Goal: Participate in discussion

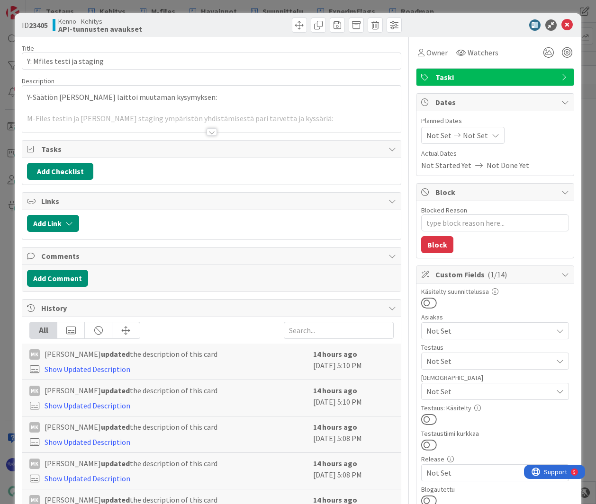
click at [207, 133] on div at bounding box center [212, 132] width 10 height 8
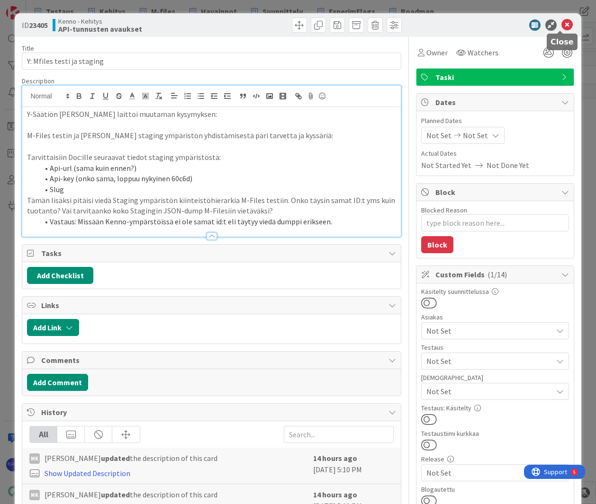
click at [561, 24] on icon at bounding box center [566, 24] width 11 height 11
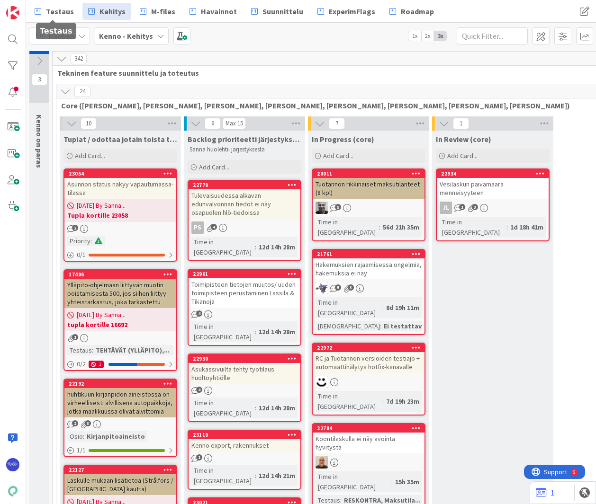
click at [55, 13] on span "Testaus" at bounding box center [60, 11] width 28 height 11
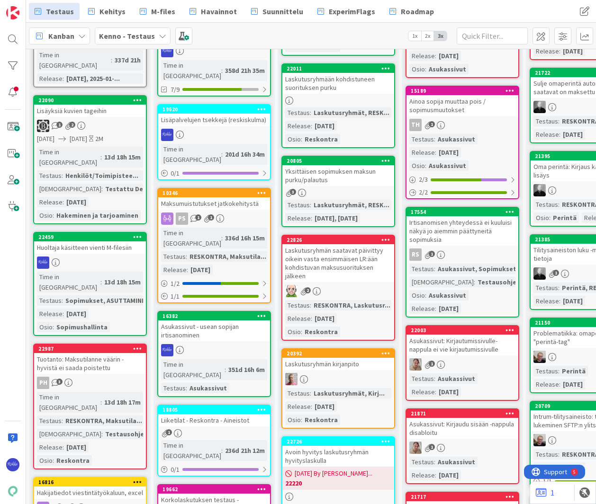
scroll to position [237, 0]
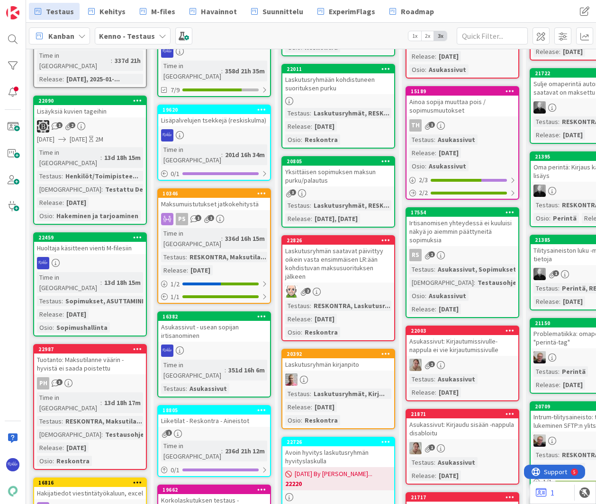
click at [119, 242] on div "Huoltaja käsitteen vienti M-filesiin" at bounding box center [90, 248] width 112 height 12
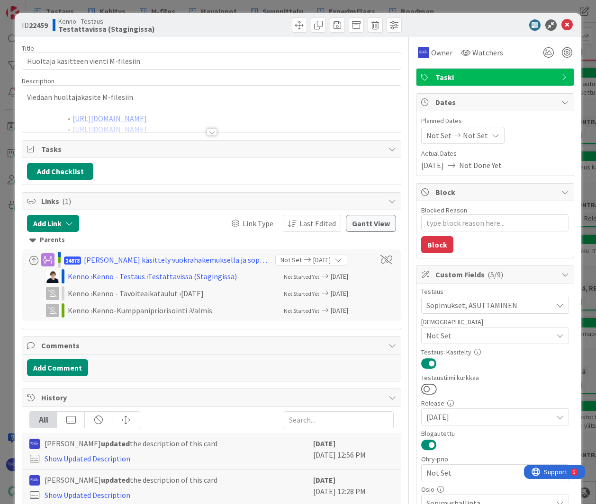
type textarea "x"
click at [208, 130] on div at bounding box center [212, 132] width 10 height 8
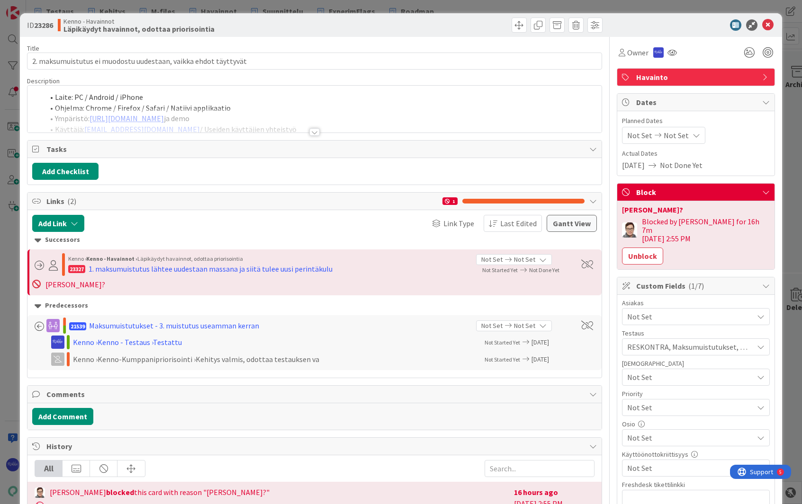
click at [311, 132] on div at bounding box center [314, 132] width 10 height 8
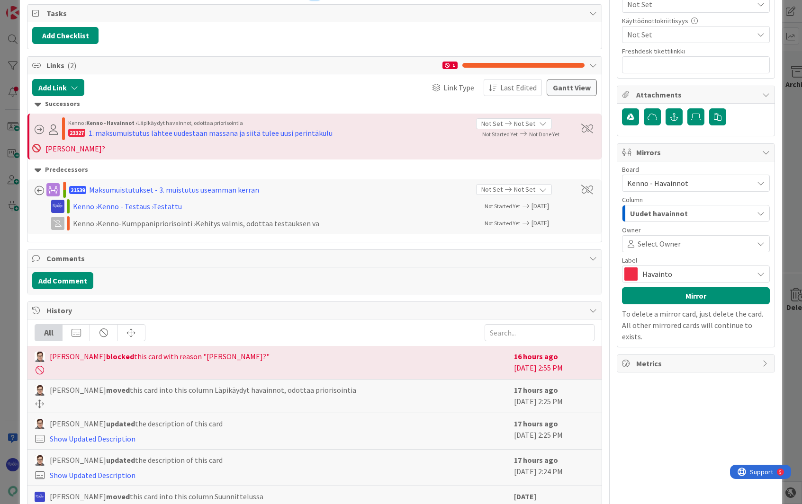
scroll to position [490, 0]
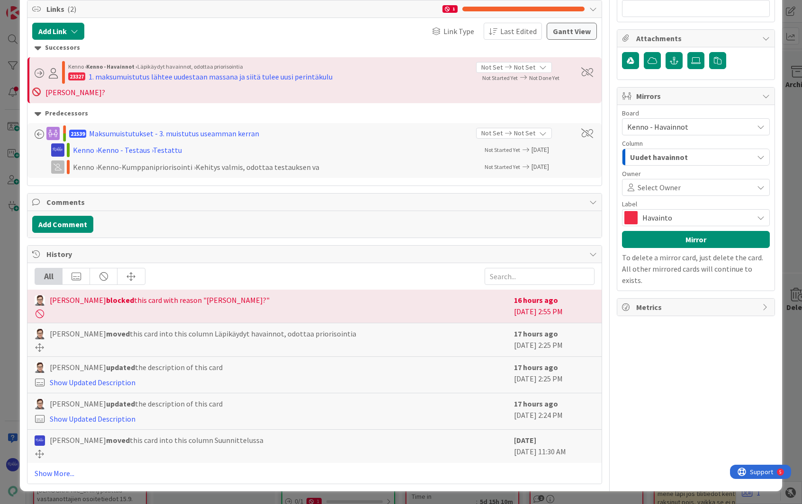
click at [101, 383] on link "Show Updated Description" at bounding box center [93, 382] width 86 height 9
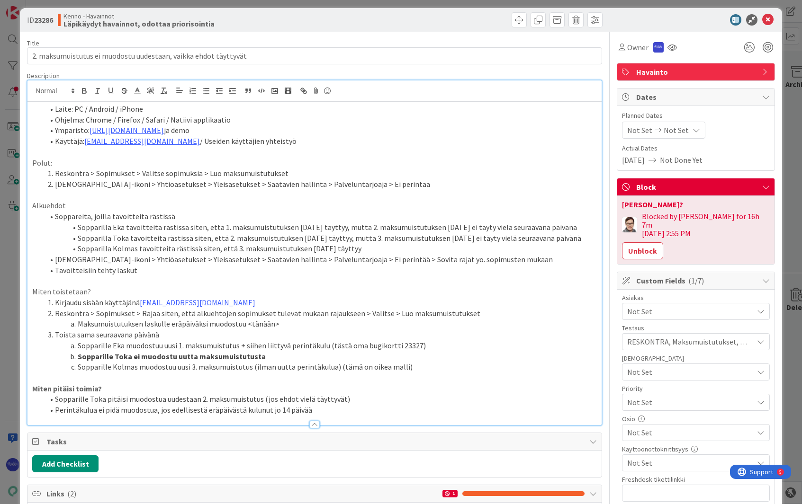
scroll to position [0, 0]
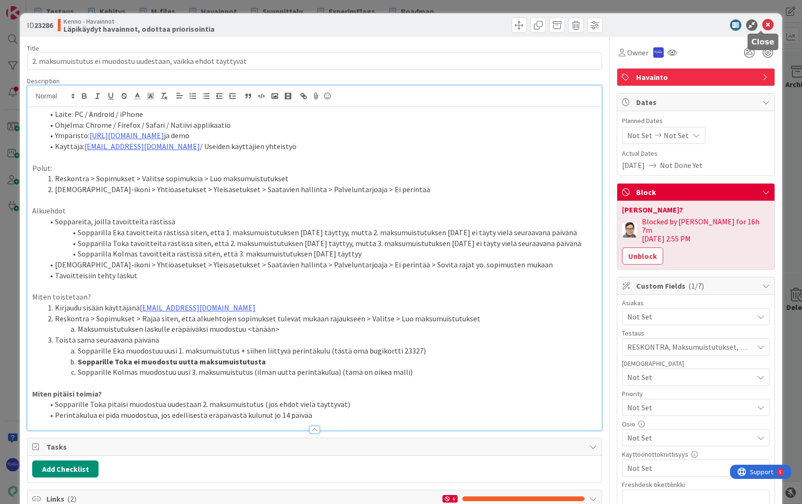
click at [762, 26] on icon at bounding box center [767, 24] width 11 height 11
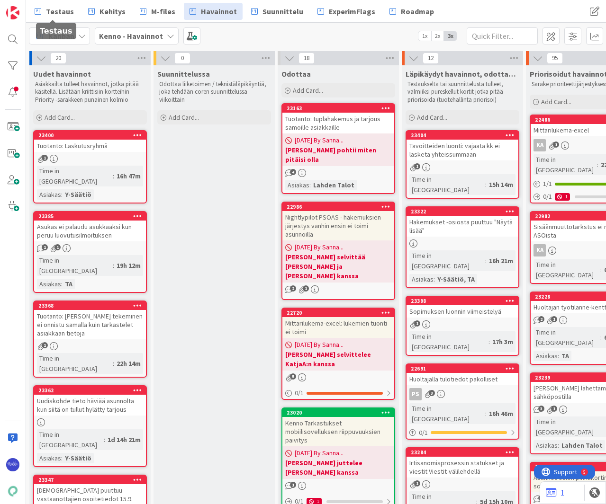
click at [58, 11] on span "Testaus" at bounding box center [60, 11] width 28 height 11
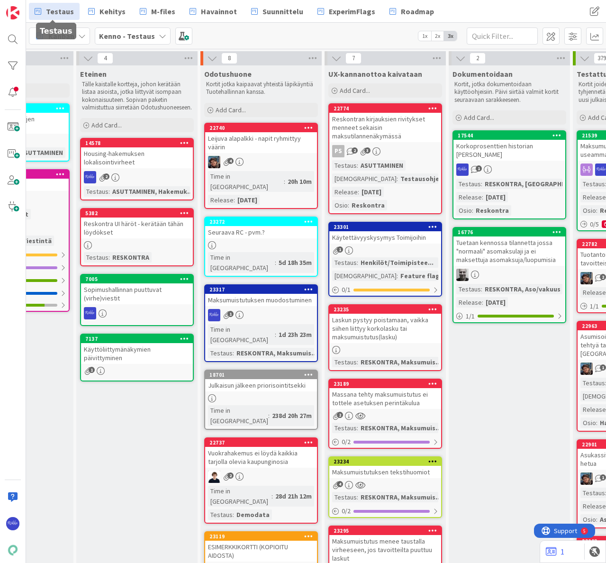
scroll to position [0, 706]
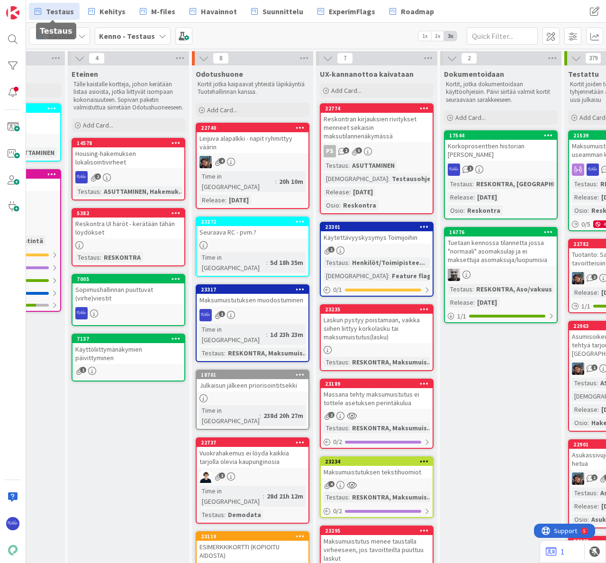
click at [399, 246] on div "1" at bounding box center [377, 250] width 112 height 8
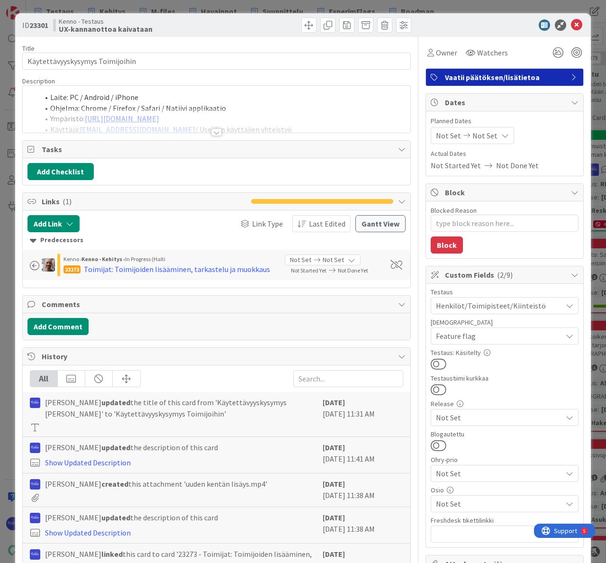
type textarea "x"
click at [212, 130] on div at bounding box center [216, 132] width 10 height 8
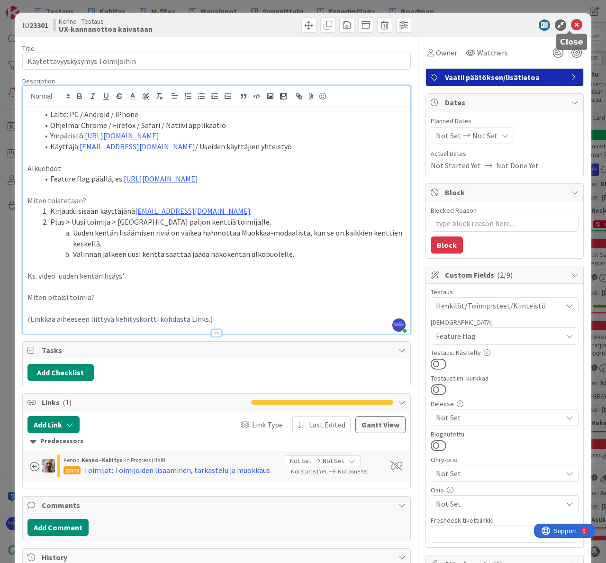
click at [571, 26] on icon at bounding box center [576, 24] width 11 height 11
